Goal: Information Seeking & Learning: Check status

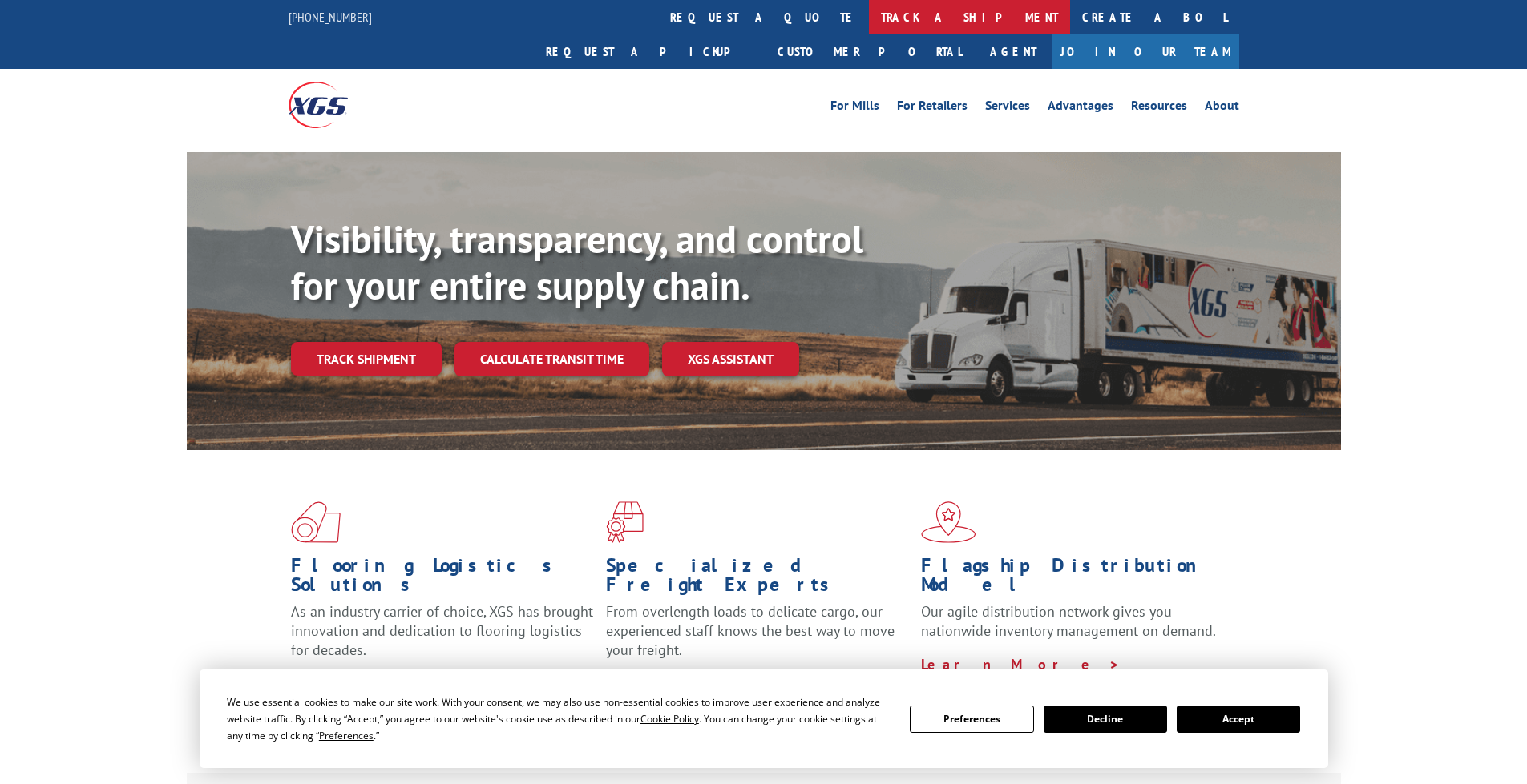
click at [869, 14] on link "track a shipment" at bounding box center [970, 17] width 201 height 34
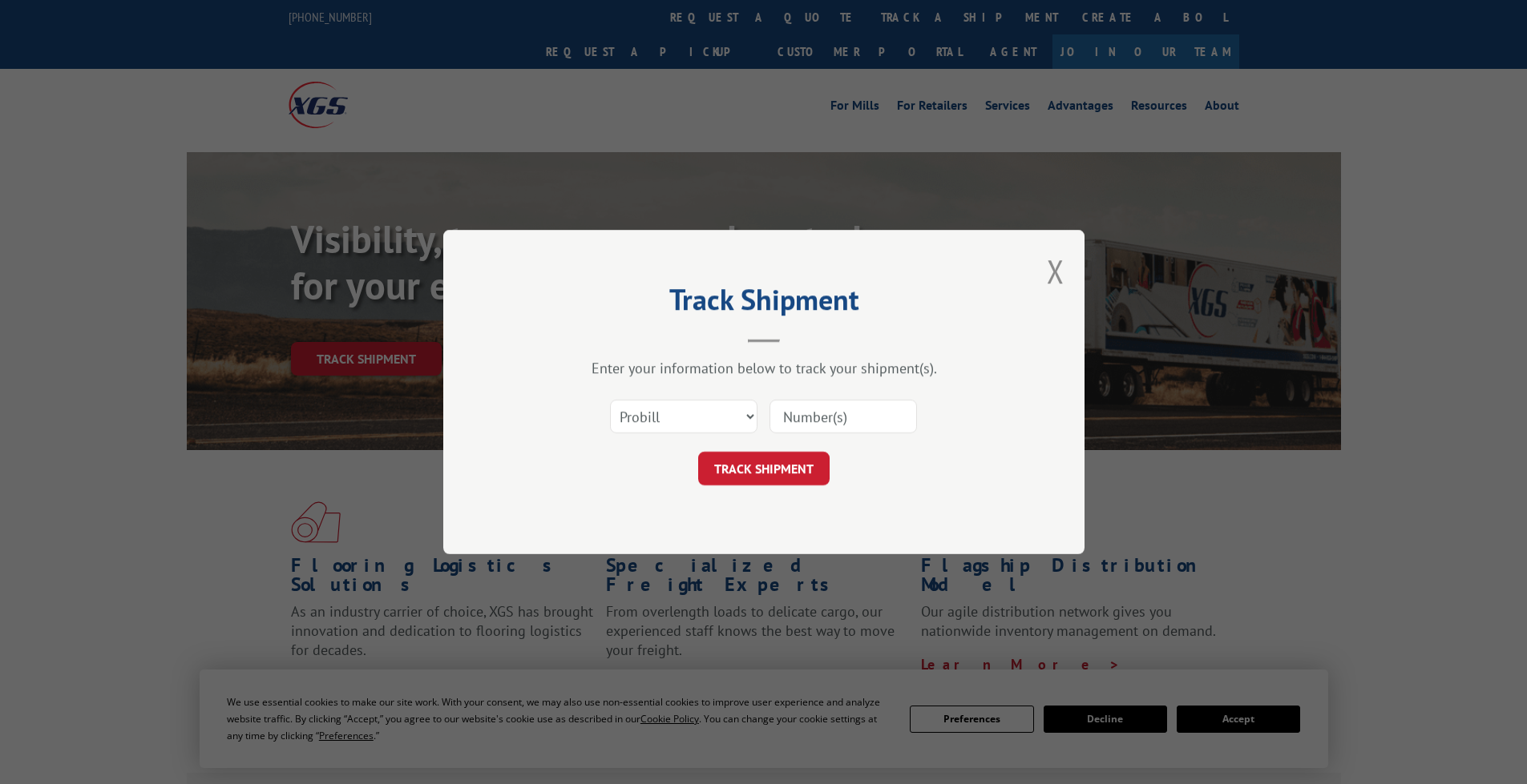
click at [820, 414] on input at bounding box center [843, 417] width 147 height 34
paste input "17605650"
type input "17605650"
click at [733, 413] on select "Select category... Probill BOL PO" at bounding box center [684, 417] width 147 height 34
click at [760, 384] on div "Enter your information below to track your shipment(s). Select category... Prob…" at bounding box center [764, 422] width 481 height 127
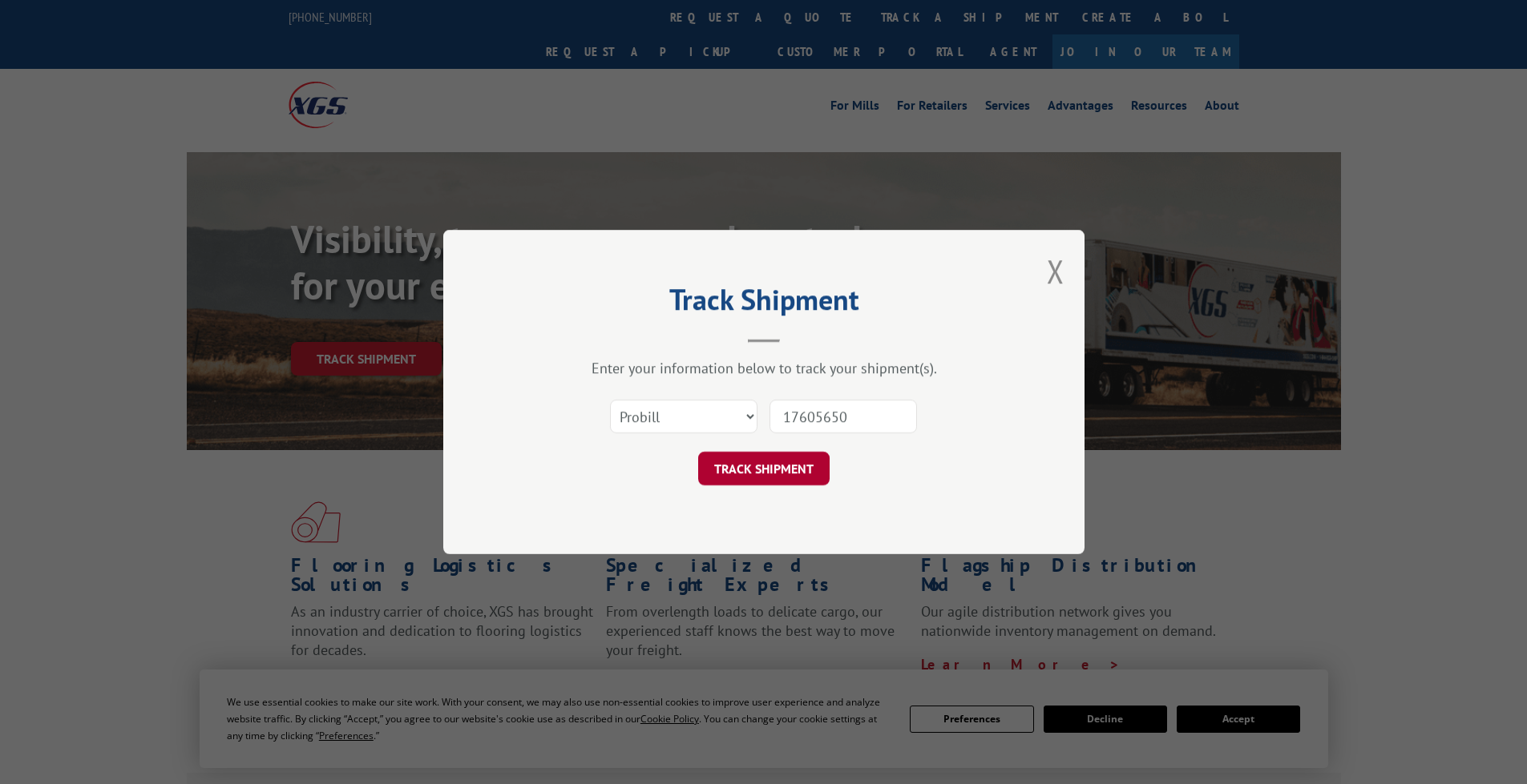
click at [777, 474] on button "TRACK SHIPMENT" at bounding box center [763, 469] width 132 height 34
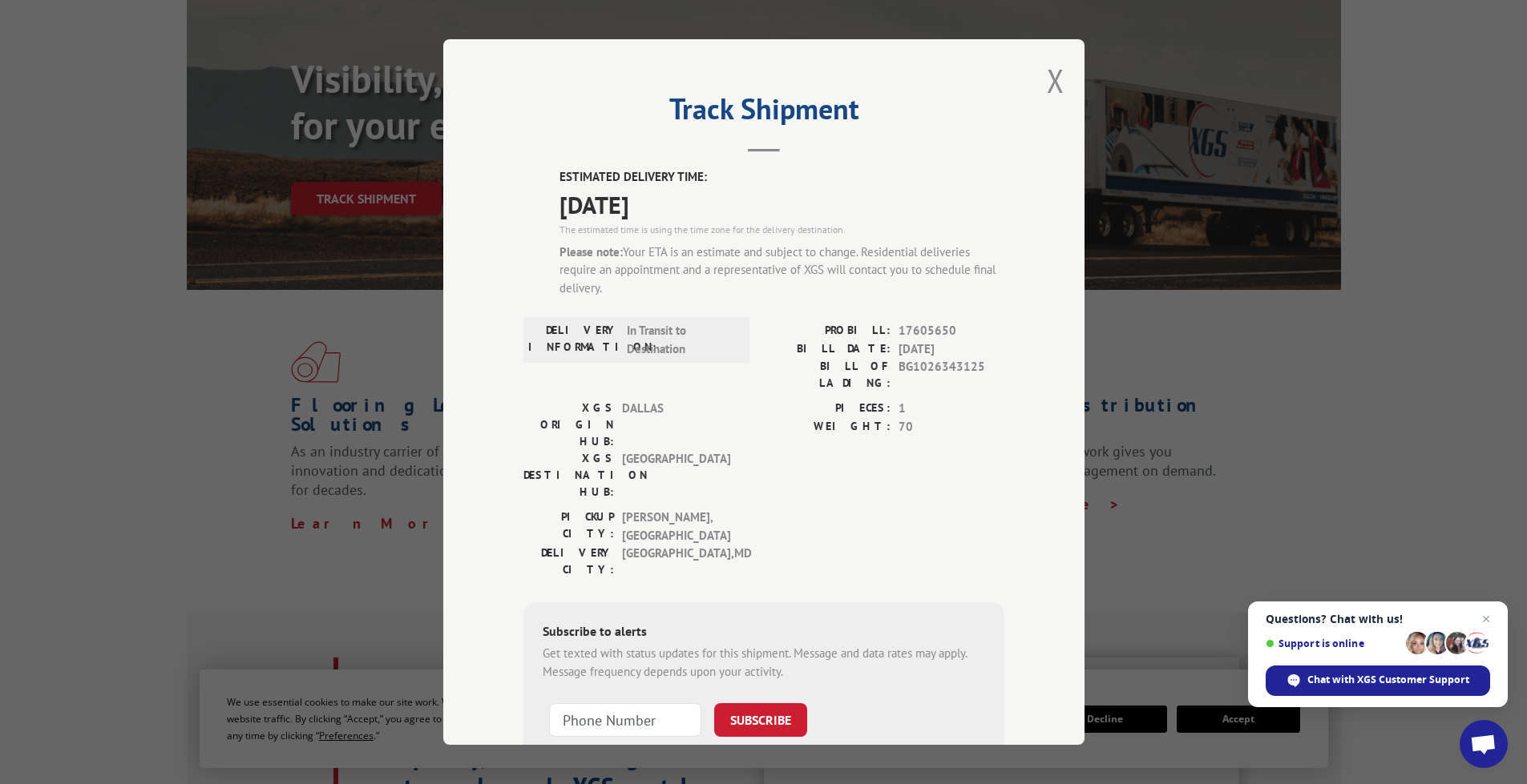
click at [892, 509] on div "PICKUP CITY: [GEOGRAPHIC_DATA] , [GEOGRAPHIC_DATA] DELIVERY CITY: [GEOGRAPHIC_D…" at bounding box center [764, 547] width 481 height 77
click at [1056, 80] on button "Close modal" at bounding box center [1055, 81] width 18 height 43
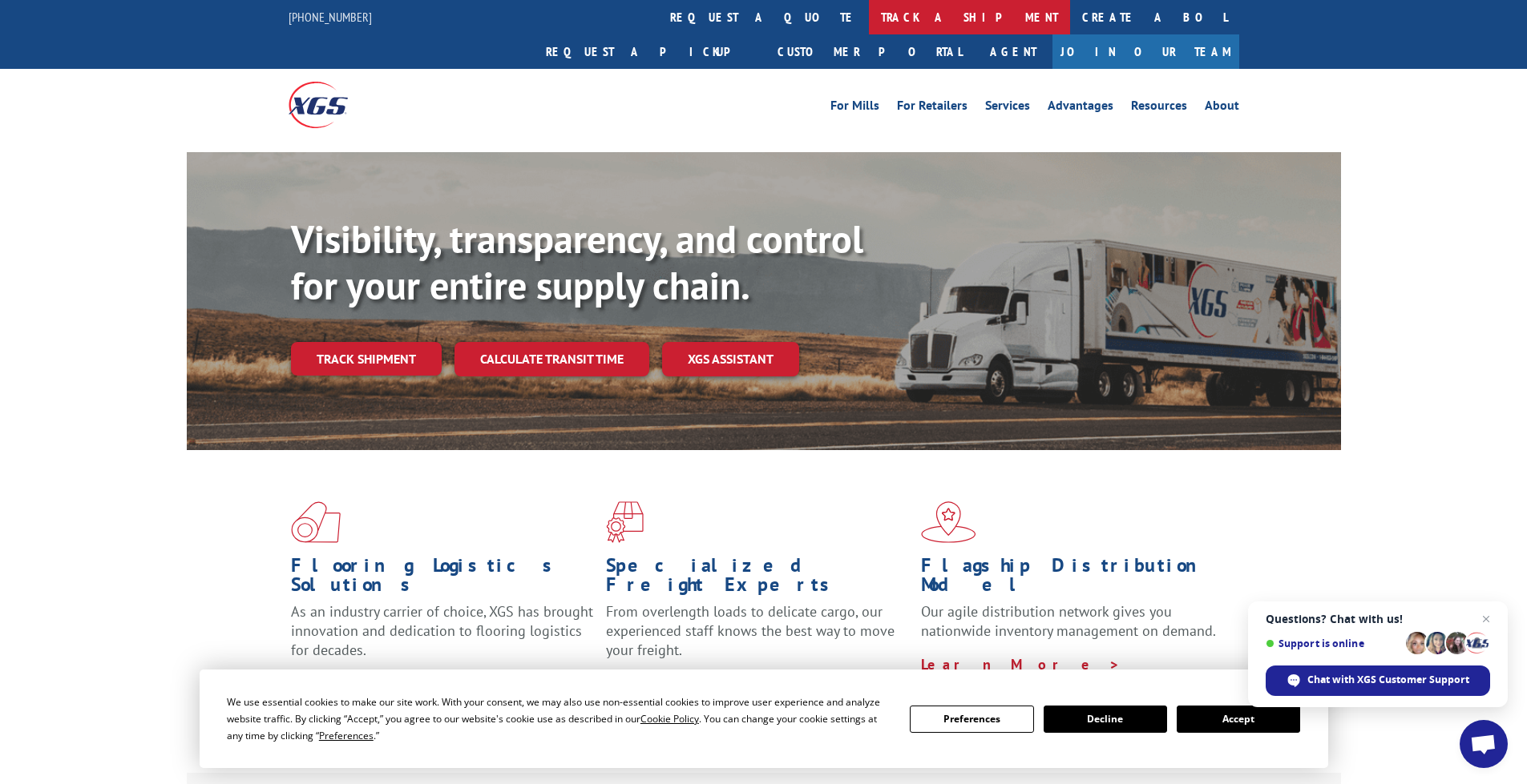
click at [869, 27] on link "track a shipment" at bounding box center [970, 17] width 201 height 34
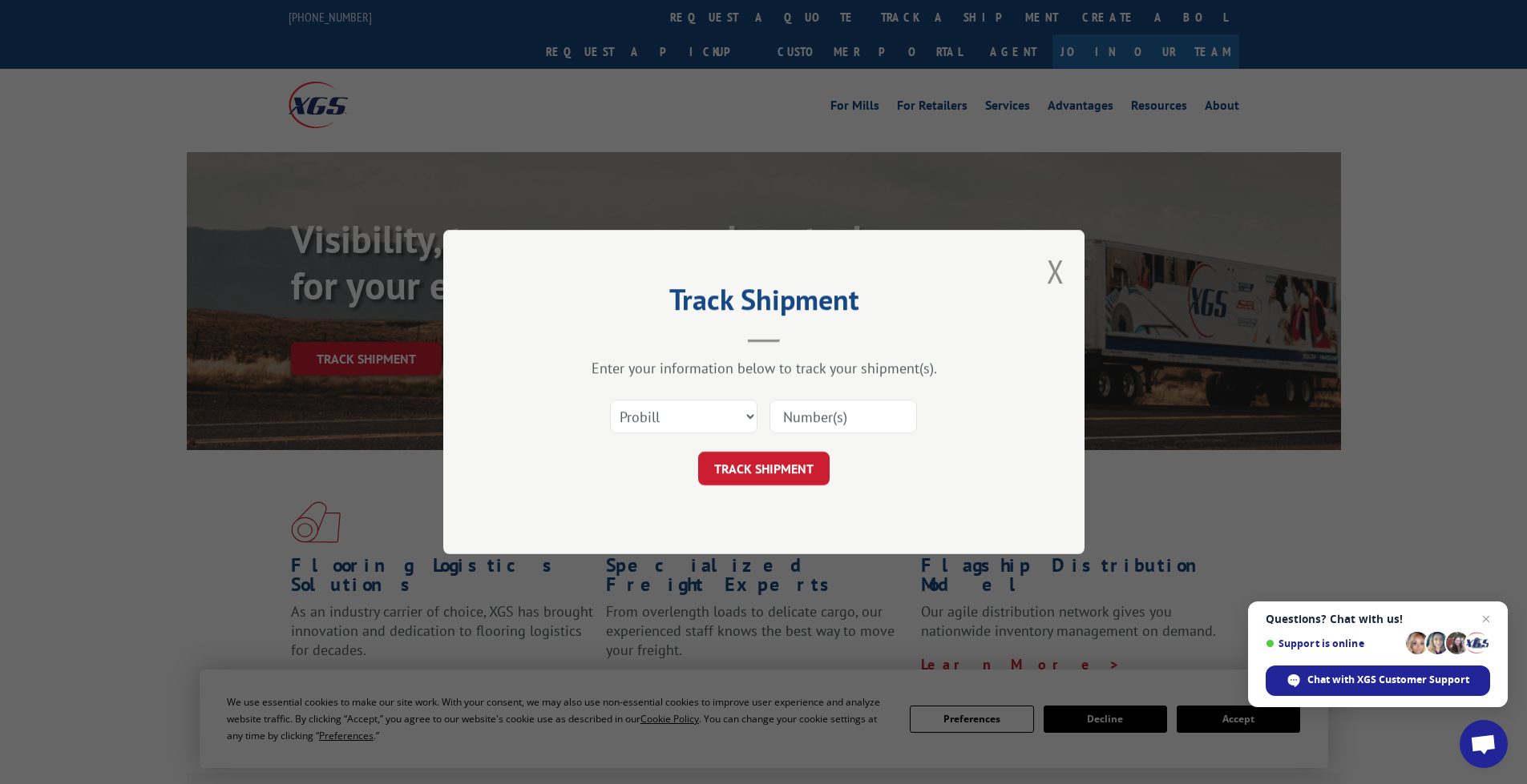
click at [954, 470] on div "TRACK SHIPMENT" at bounding box center [764, 469] width 481 height 34
click at [888, 424] on input at bounding box center [843, 417] width 147 height 34
paste input "17605650"
type input "17605650"
click at [800, 471] on button "TRACK SHIPMENT" at bounding box center [763, 469] width 132 height 34
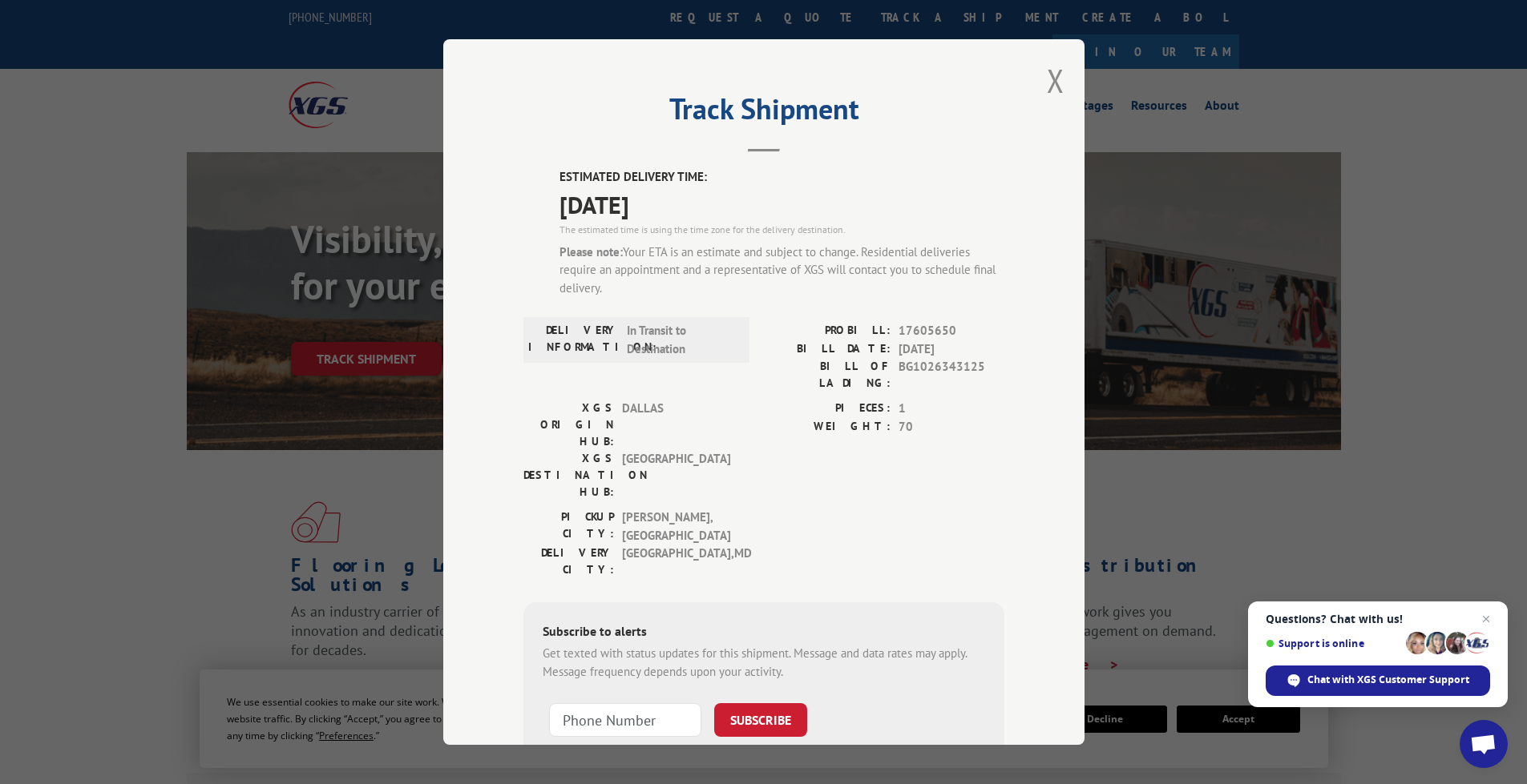
drag, startPoint x: 1045, startPoint y: 85, endPoint x: 827, endPoint y: 68, distance: 218.7
click at [1047, 85] on button "Close modal" at bounding box center [1055, 81] width 18 height 43
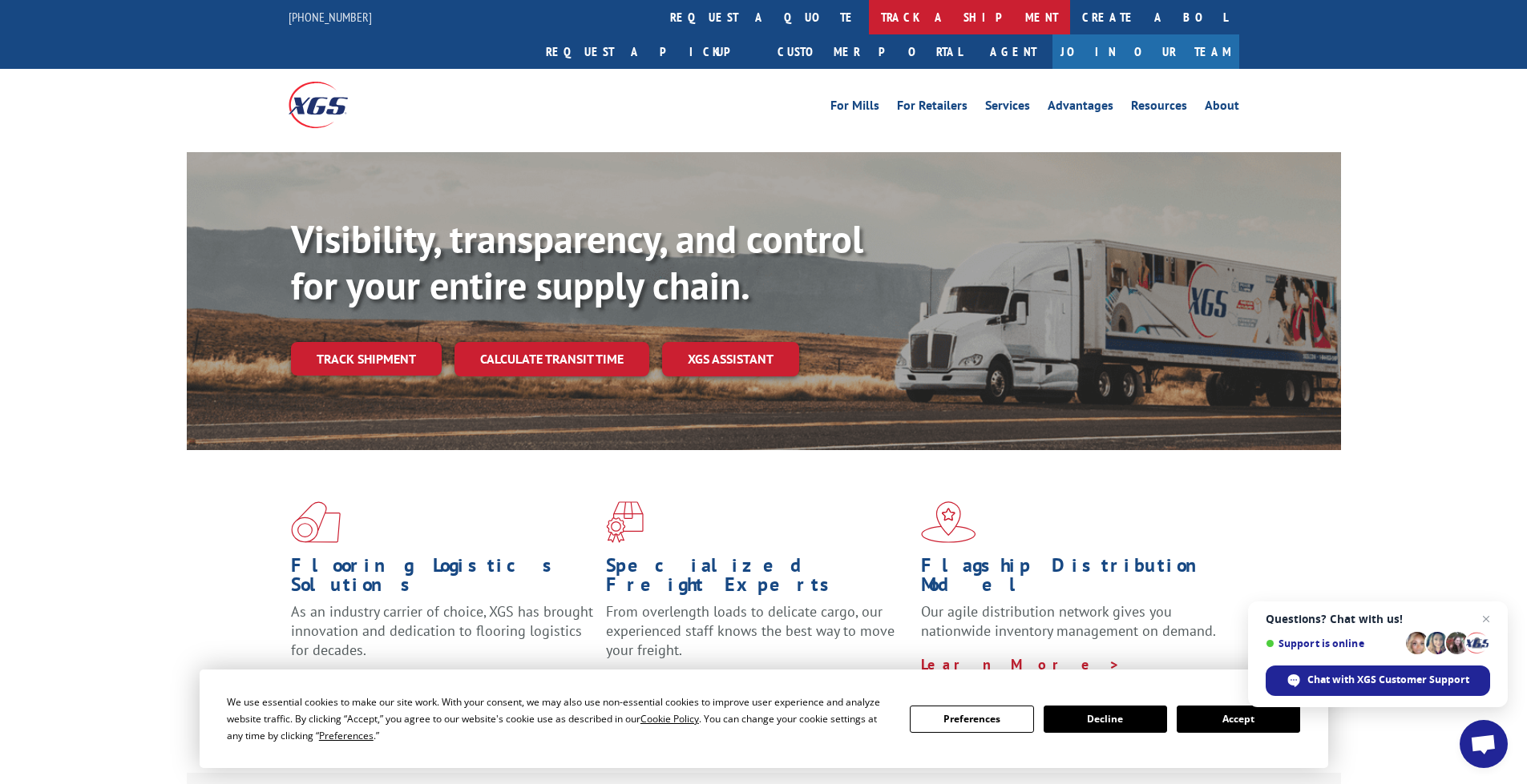
click at [869, 23] on link "track a shipment" at bounding box center [970, 17] width 201 height 34
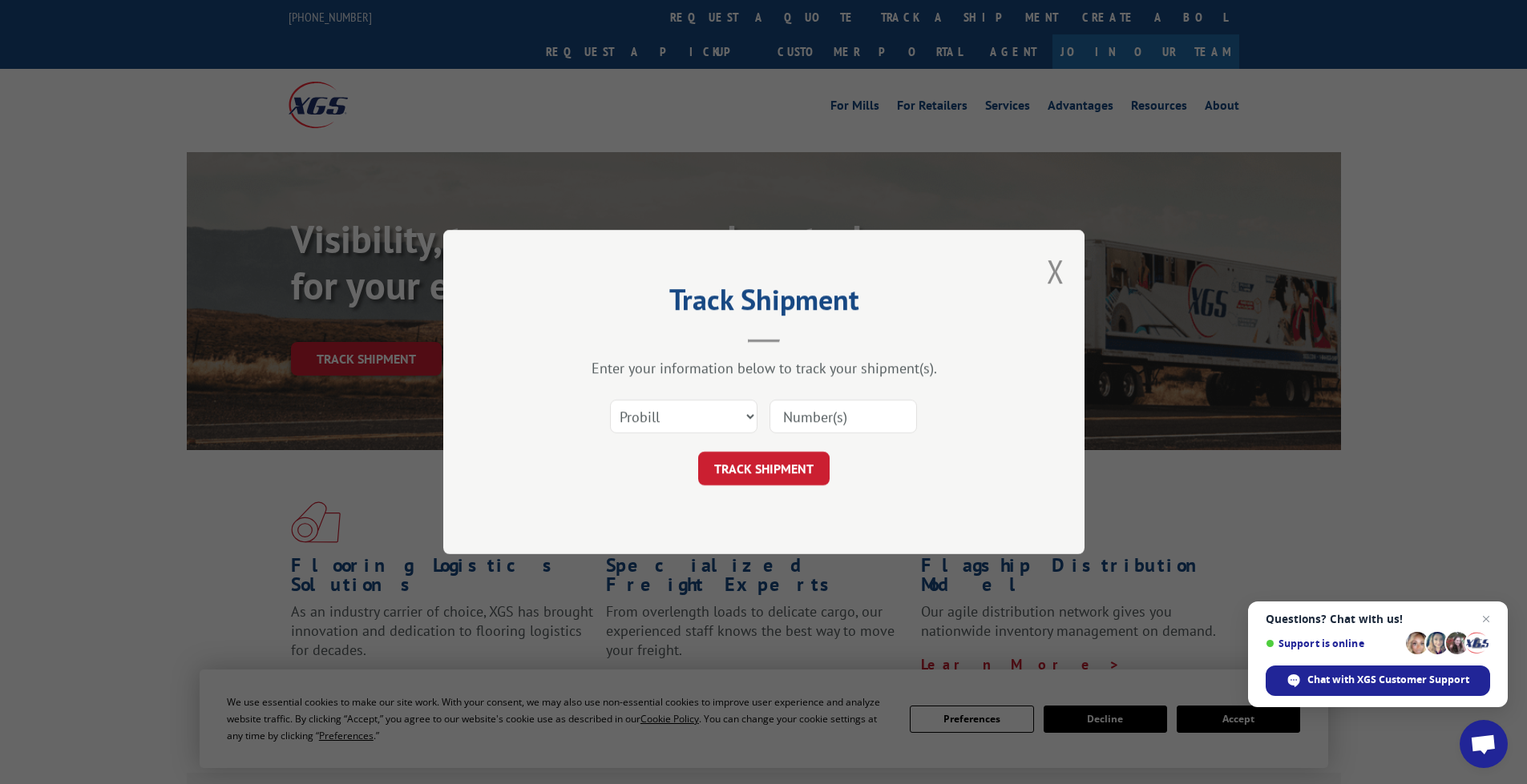
click at [806, 420] on input at bounding box center [843, 417] width 147 height 34
type input "17605650"
click at [809, 465] on button "TRACK SHIPMENT" at bounding box center [763, 469] width 132 height 34
